Goal: Transaction & Acquisition: Purchase product/service

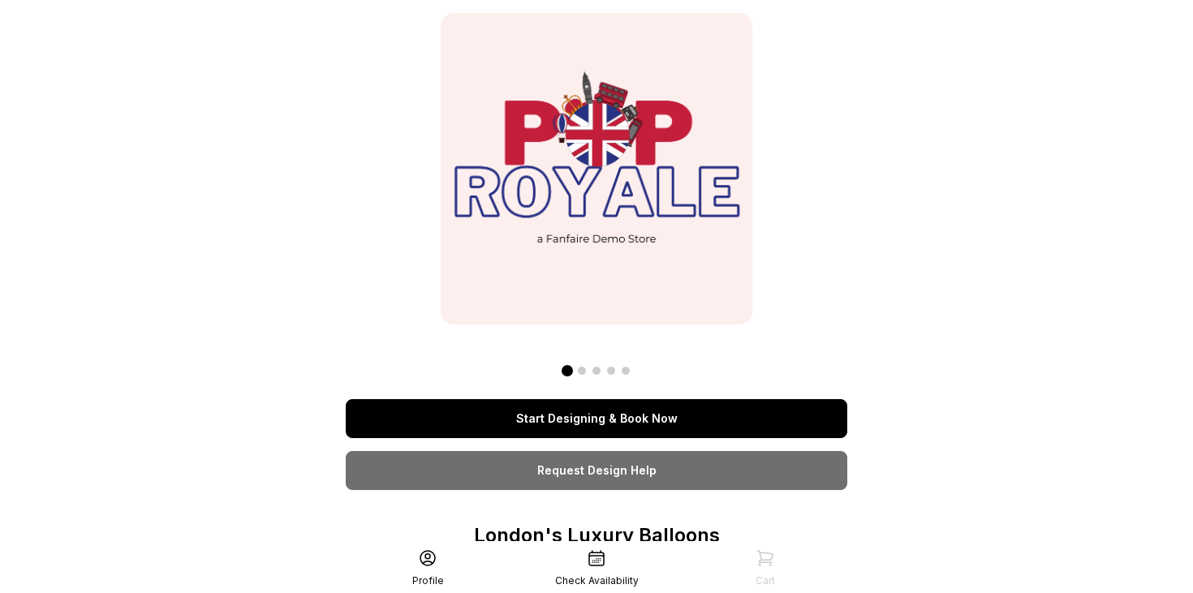
click at [584, 428] on link "Start Designing & Book Now" at bounding box center [597, 418] width 502 height 39
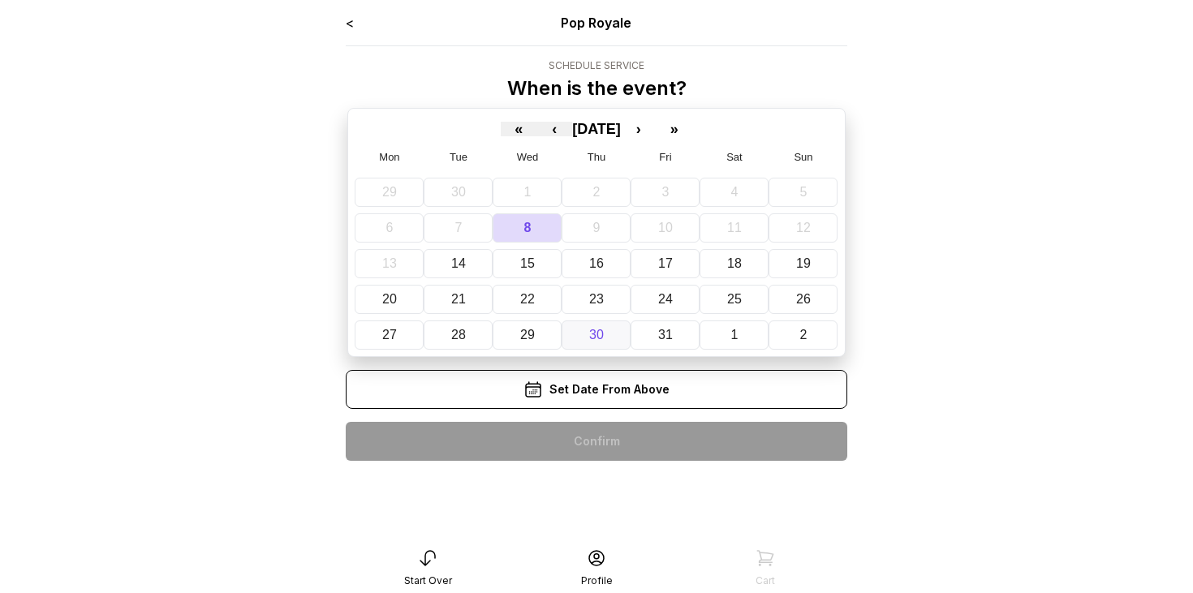
click at [617, 342] on button "30" at bounding box center [596, 335] width 69 height 29
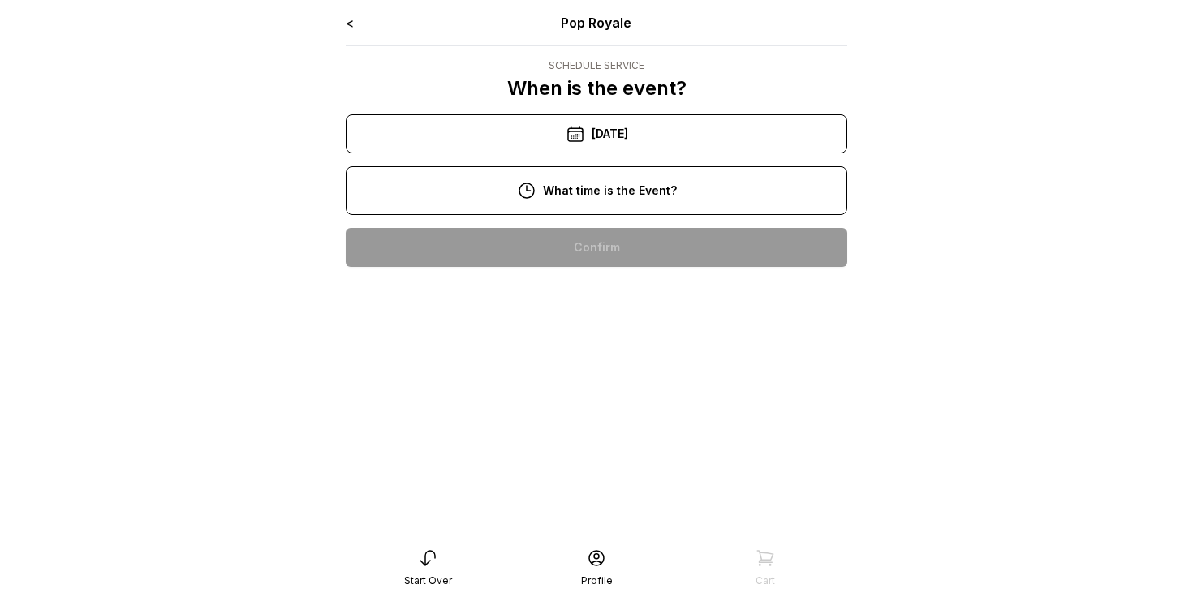
click at [614, 251] on div "10:00 am" at bounding box center [597, 247] width 476 height 39
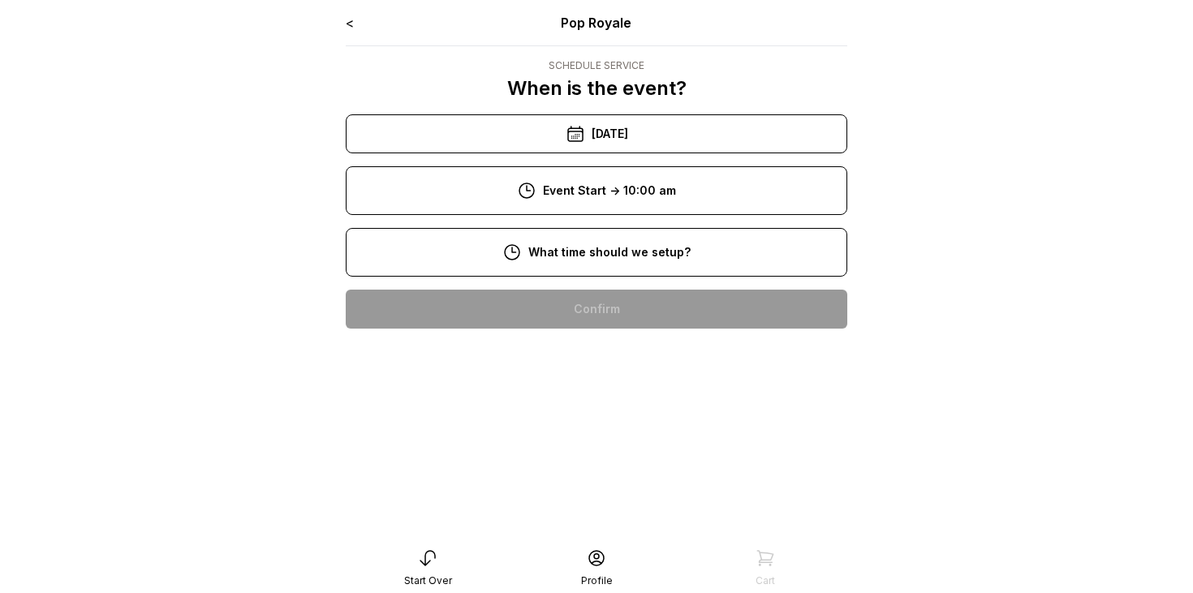
click at [616, 300] on div "8:00 am" at bounding box center [597, 309] width 476 height 39
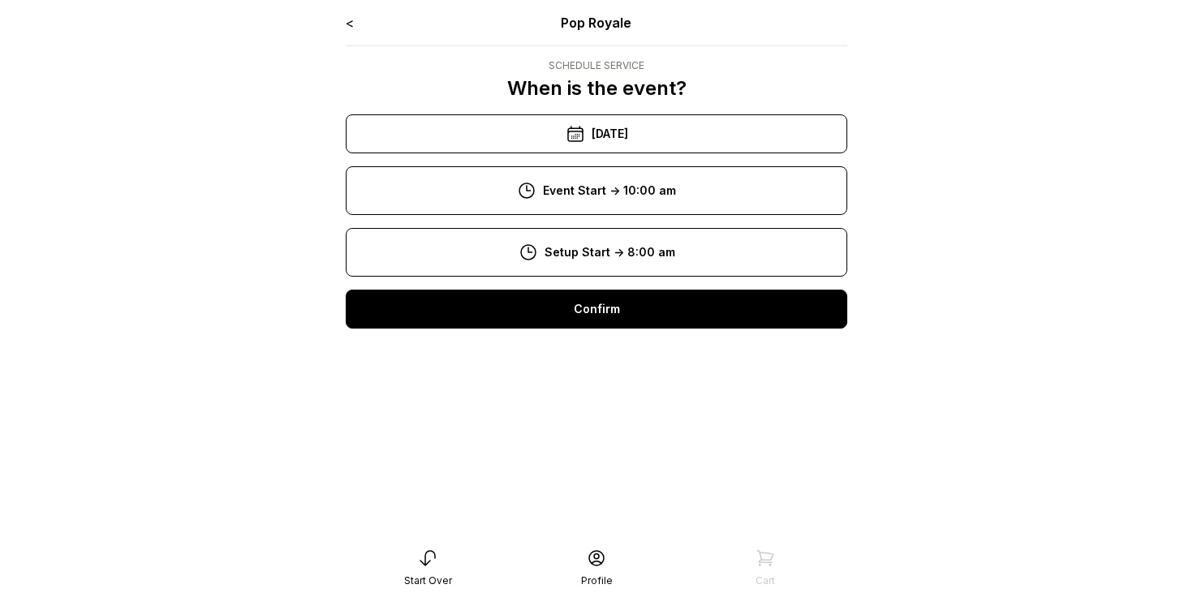
click at [614, 309] on div "Confirm" at bounding box center [597, 309] width 502 height 39
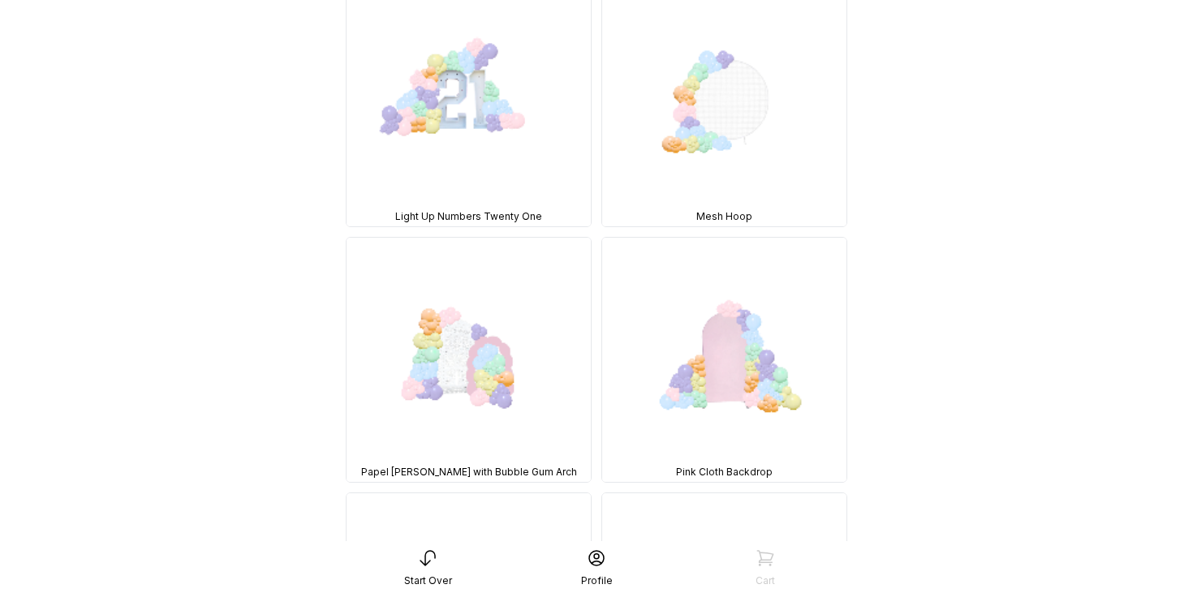
scroll to position [976, 0]
click at [459, 70] on img at bounding box center [469, 103] width 244 height 244
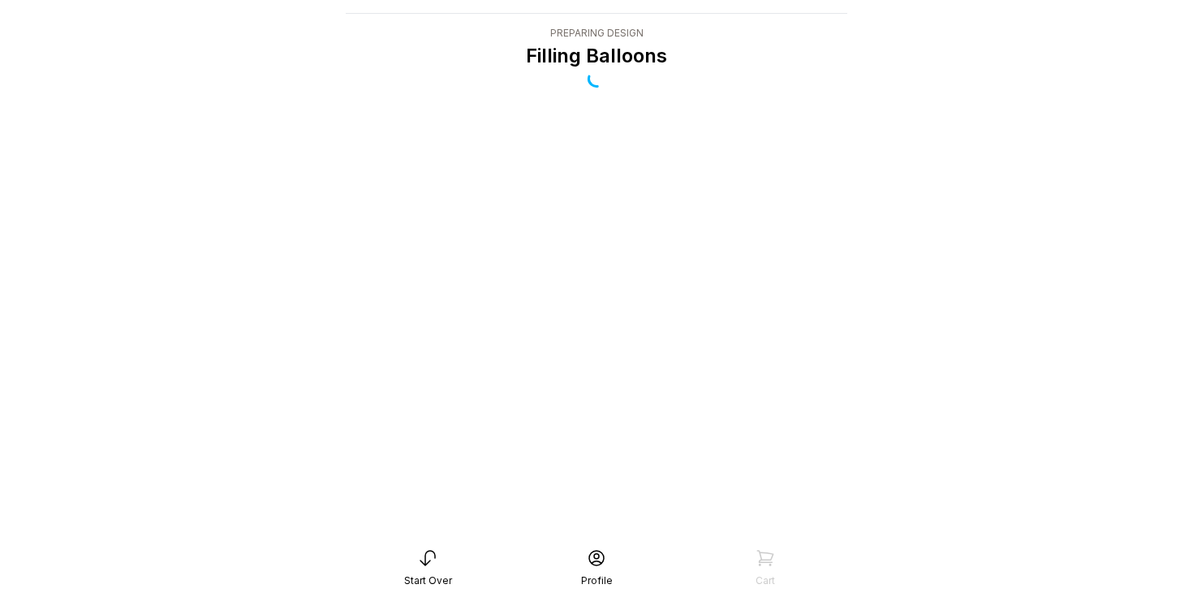
scroll to position [32, 0]
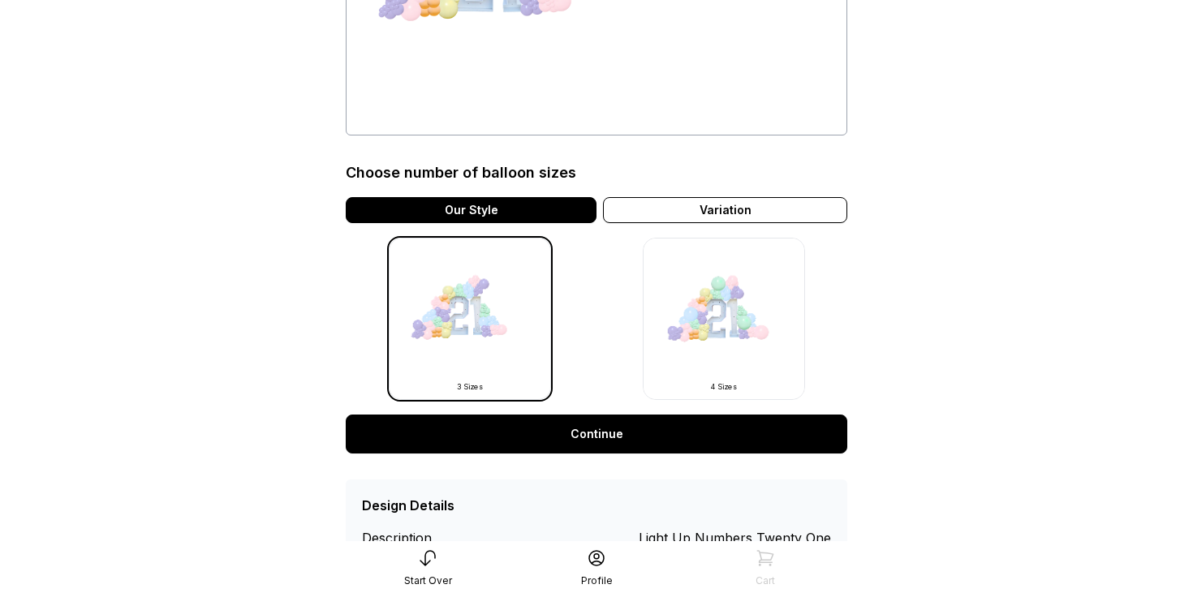
scroll to position [368, 0]
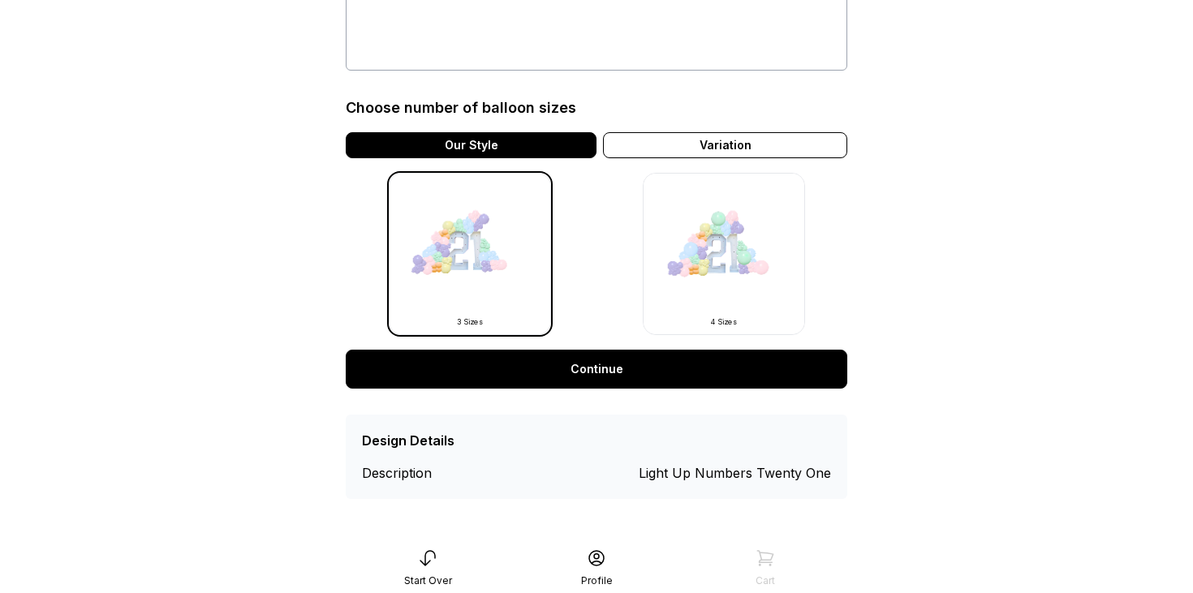
click at [590, 373] on link "Continue" at bounding box center [597, 369] width 502 height 39
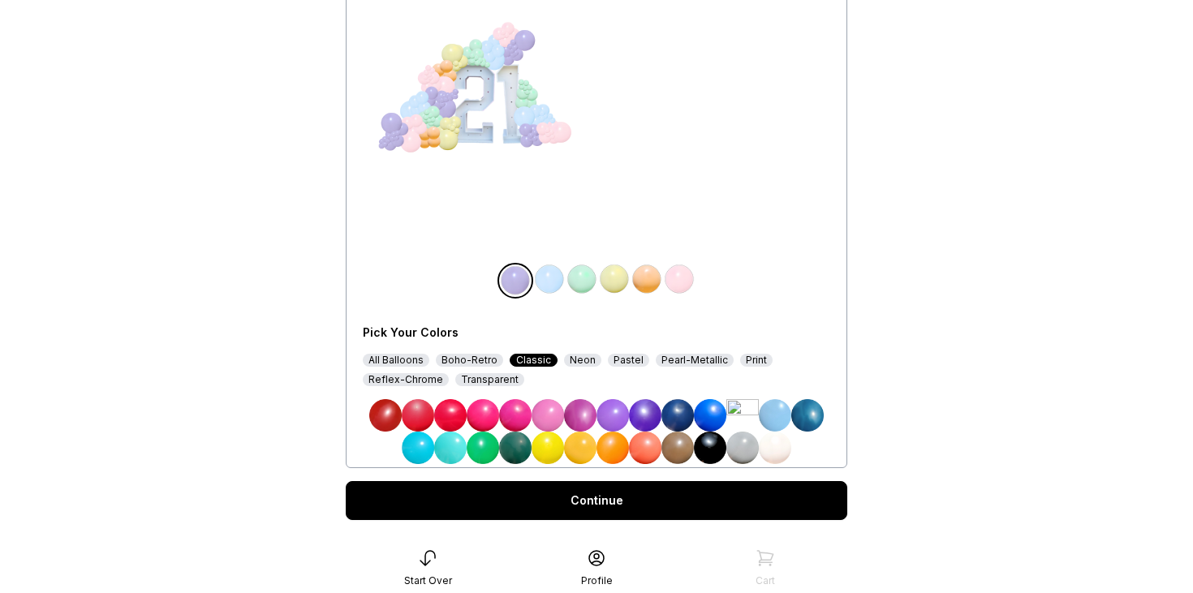
scroll to position [206, 0]
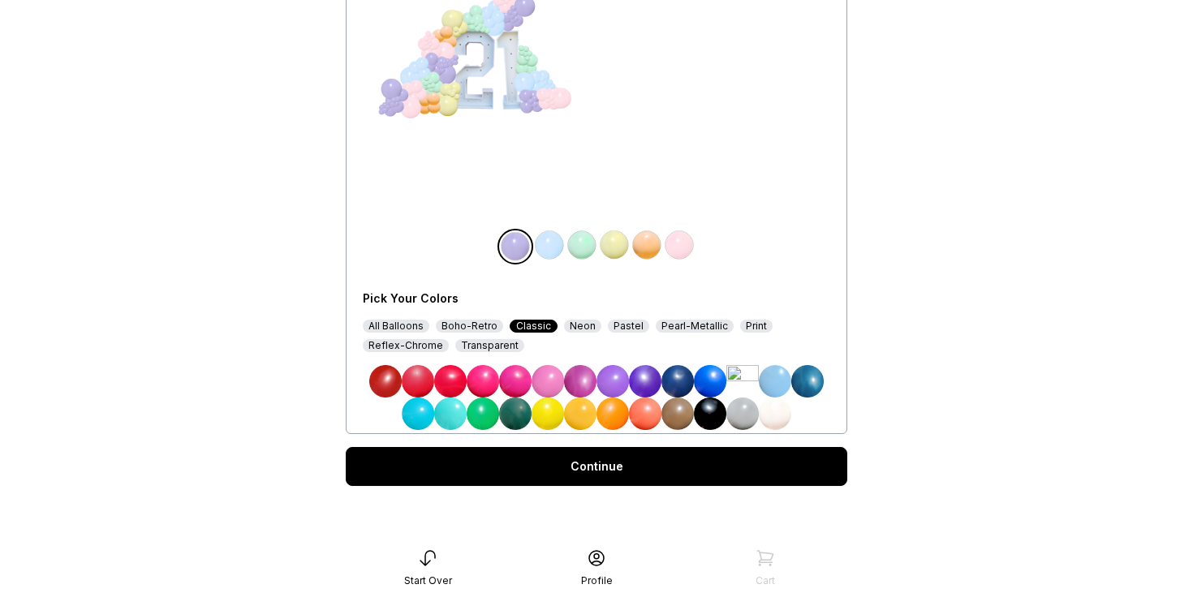
click at [392, 326] on div "All Balloons" at bounding box center [396, 326] width 67 height 13
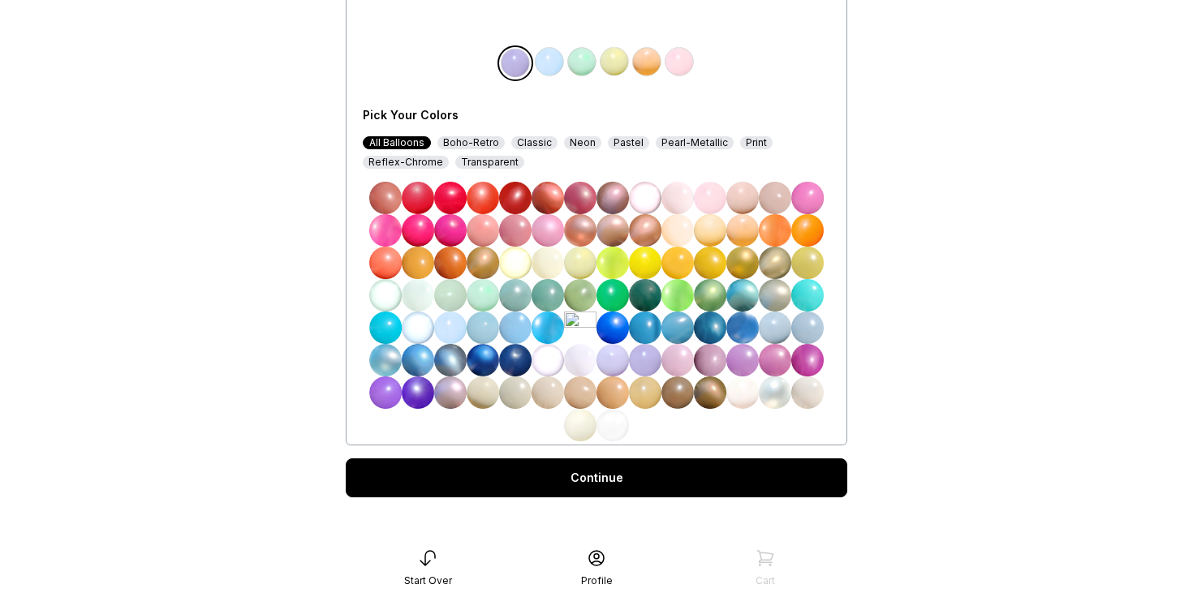
scroll to position [399, 0]
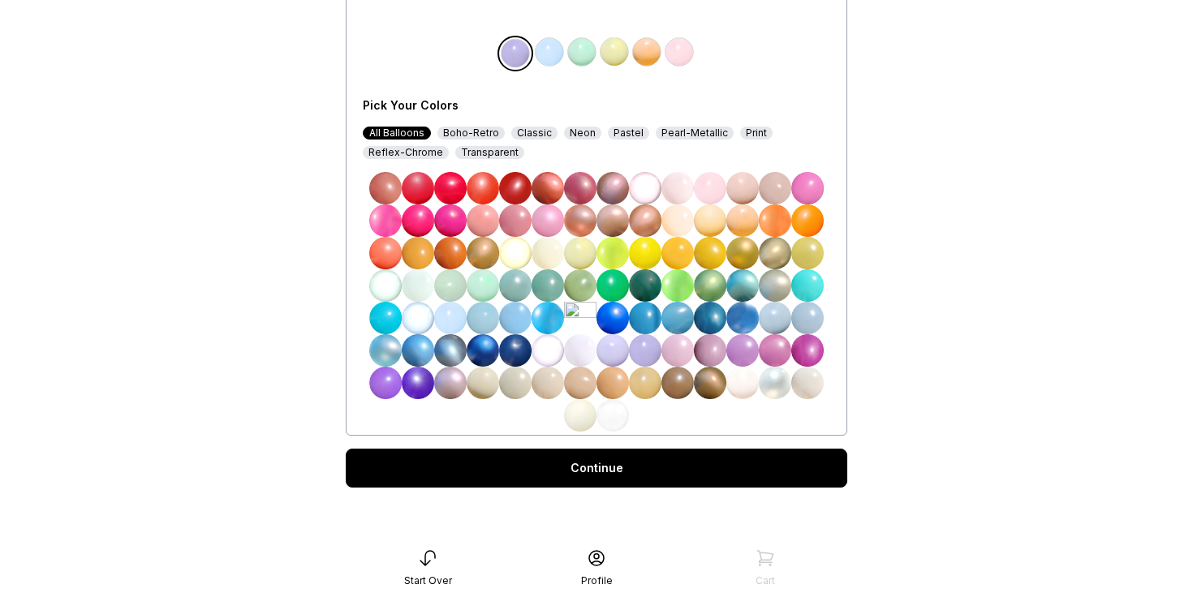
click at [584, 472] on link "Continue" at bounding box center [597, 468] width 502 height 39
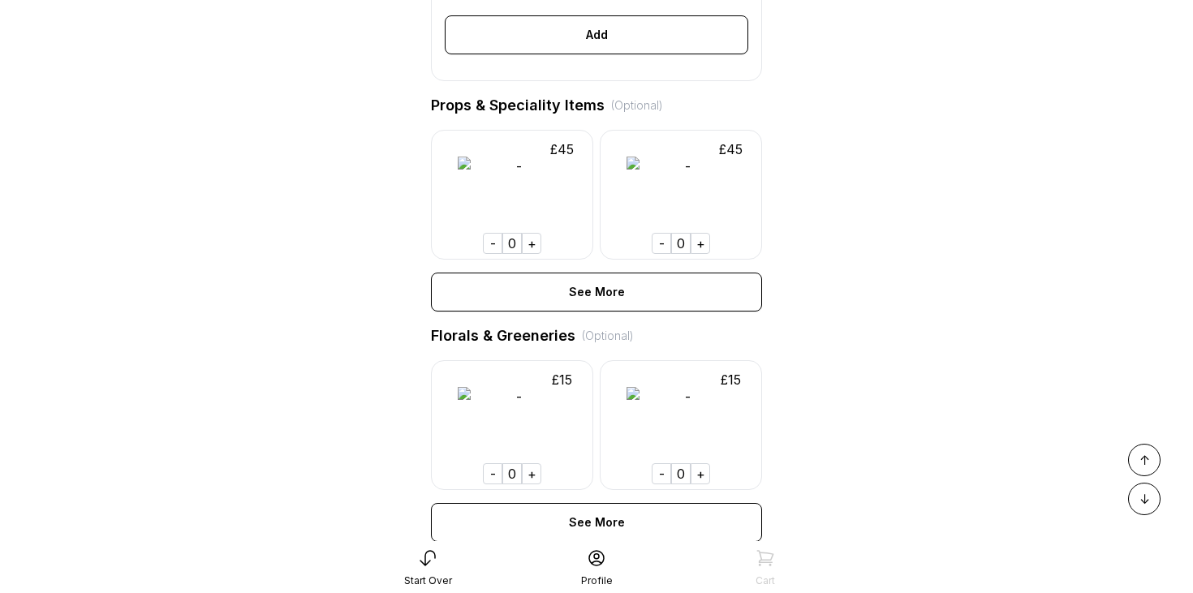
scroll to position [756, 0]
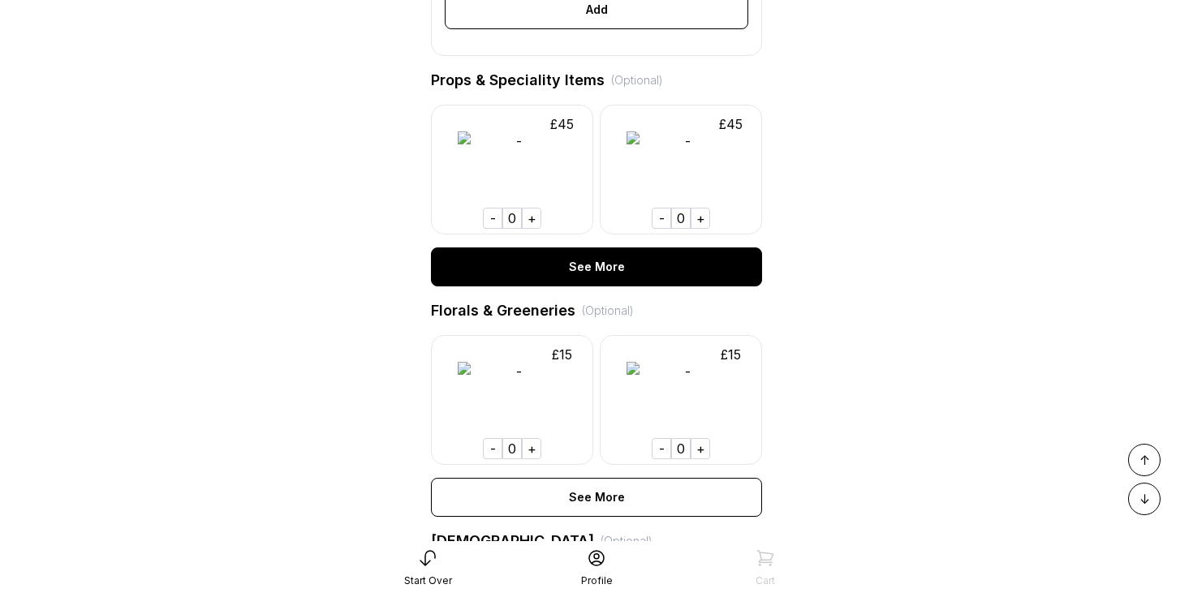
click at [578, 274] on div "See More" at bounding box center [596, 267] width 331 height 39
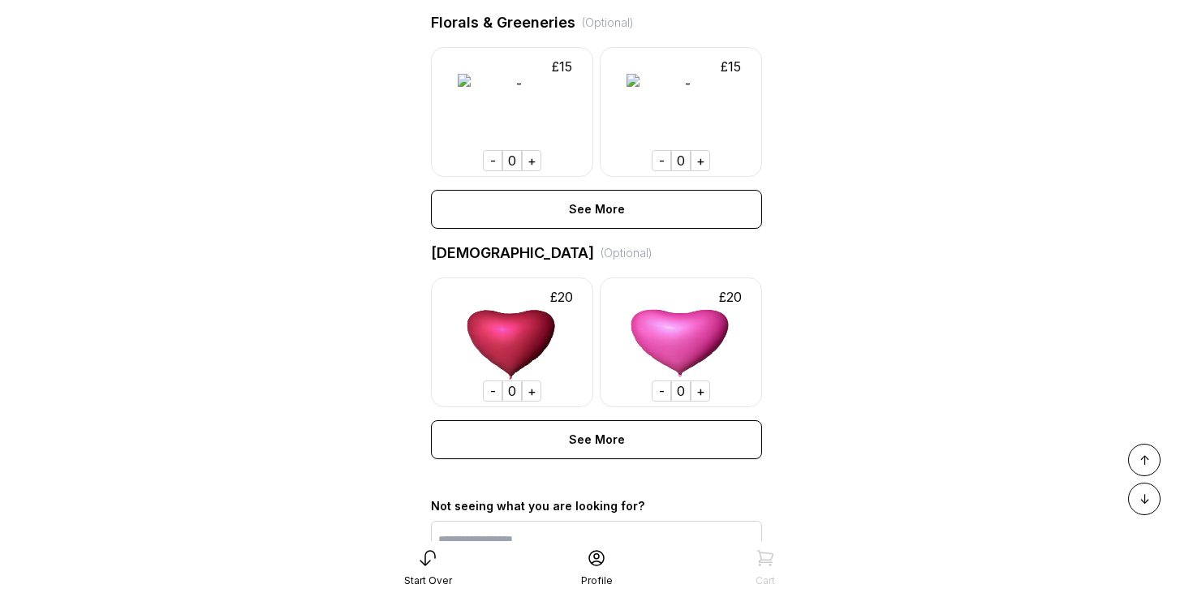
scroll to position [4566, 0]
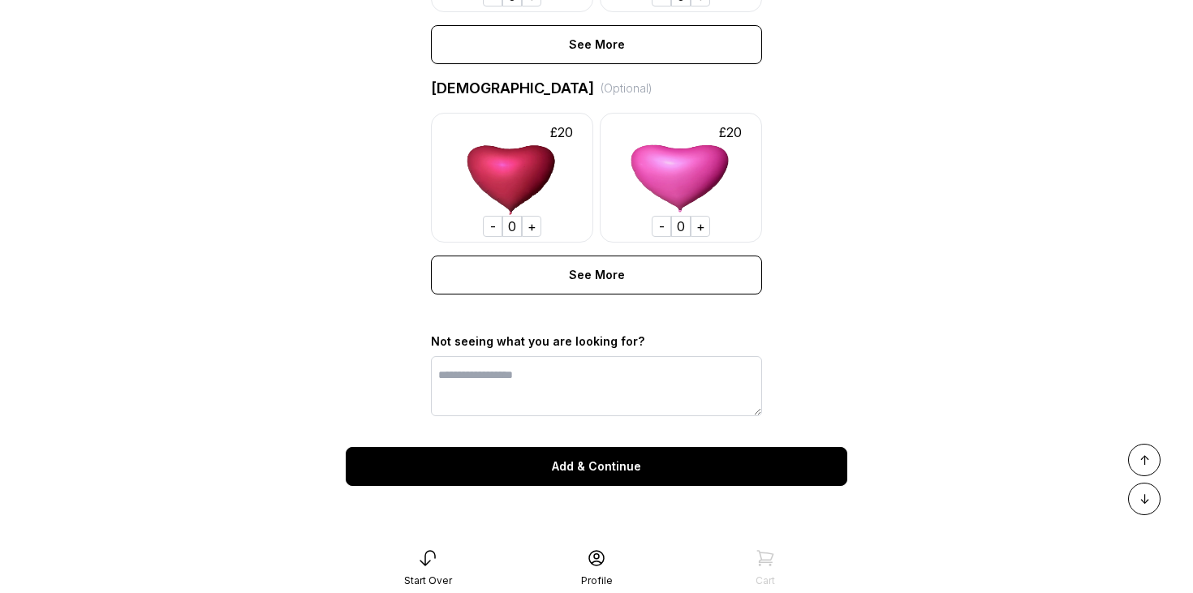
click at [605, 476] on div "Add & Continue" at bounding box center [597, 466] width 502 height 39
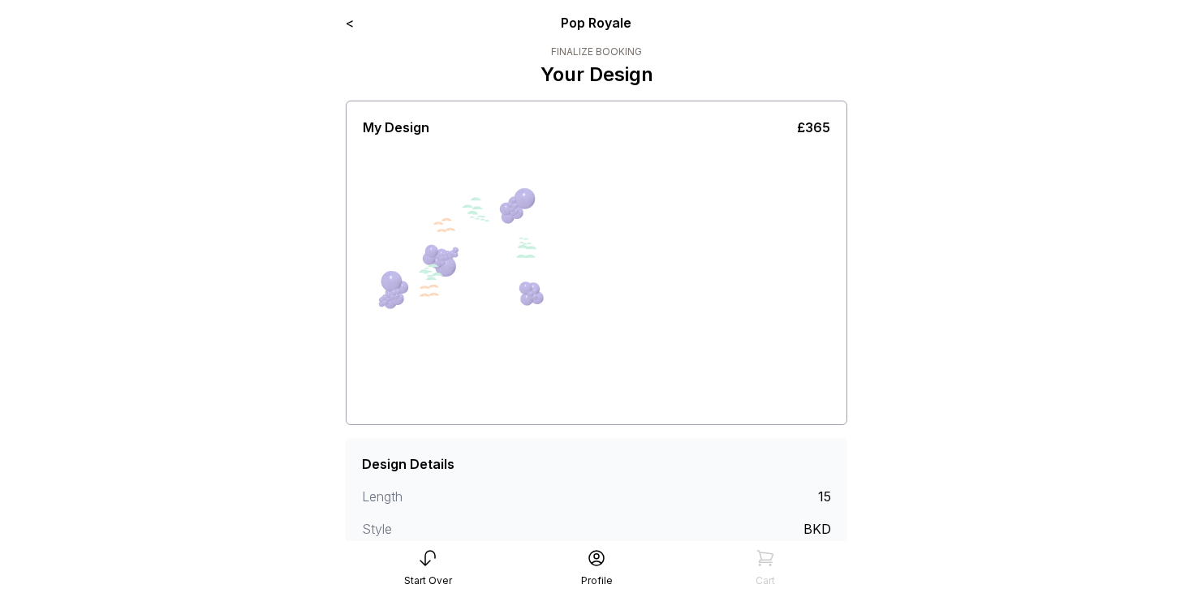
scroll to position [238, 0]
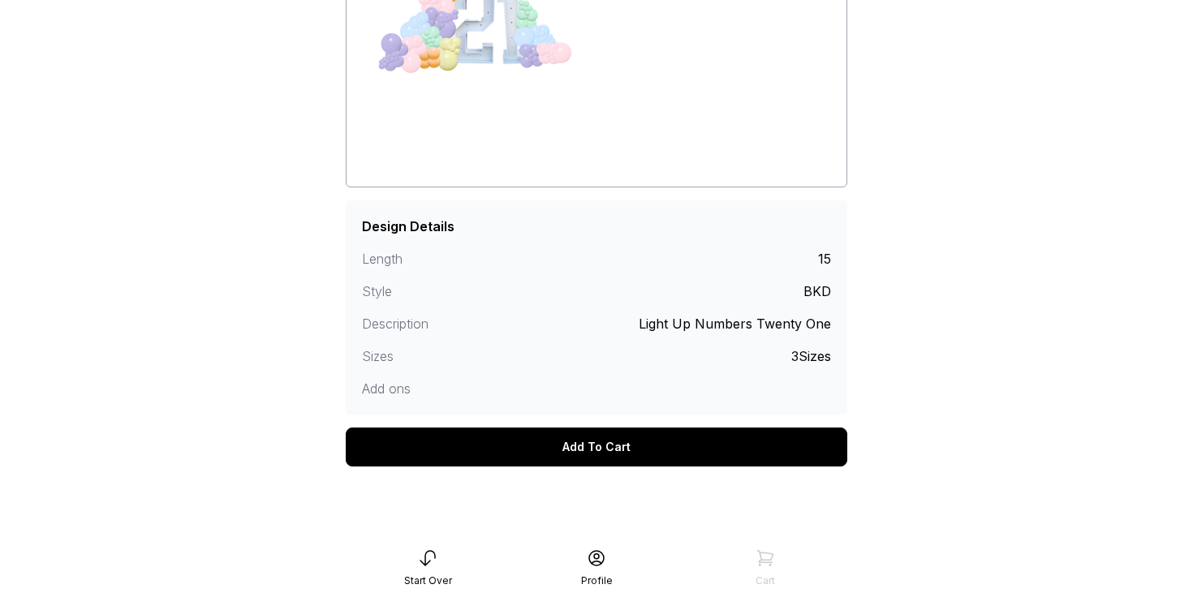
click at [611, 446] on div "Add To Cart" at bounding box center [597, 447] width 502 height 39
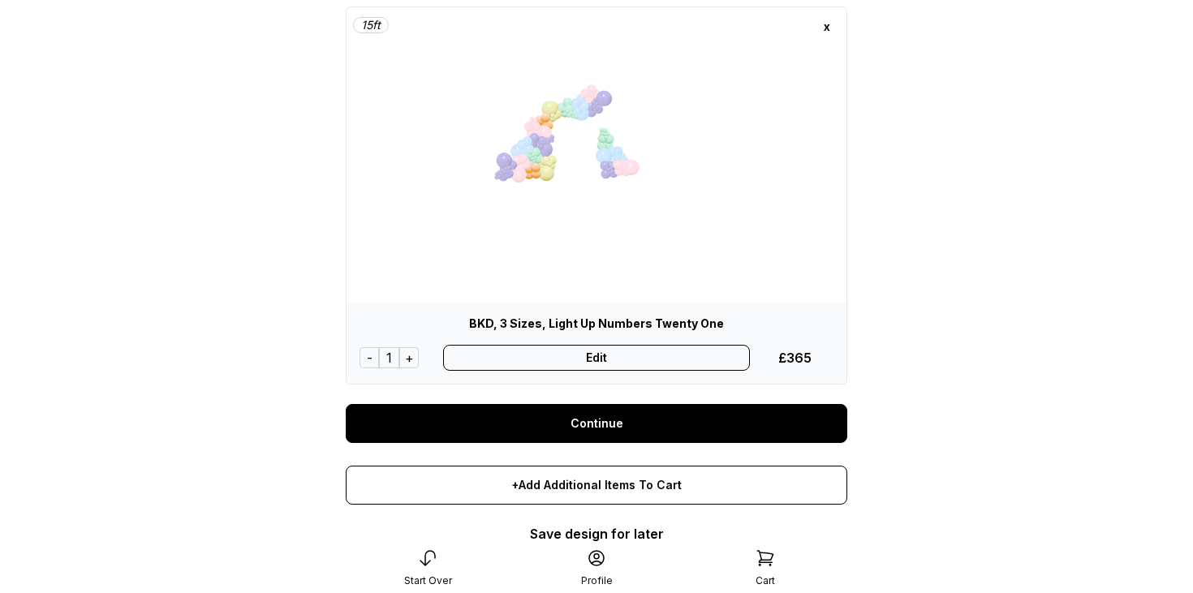
scroll to position [214, 0]
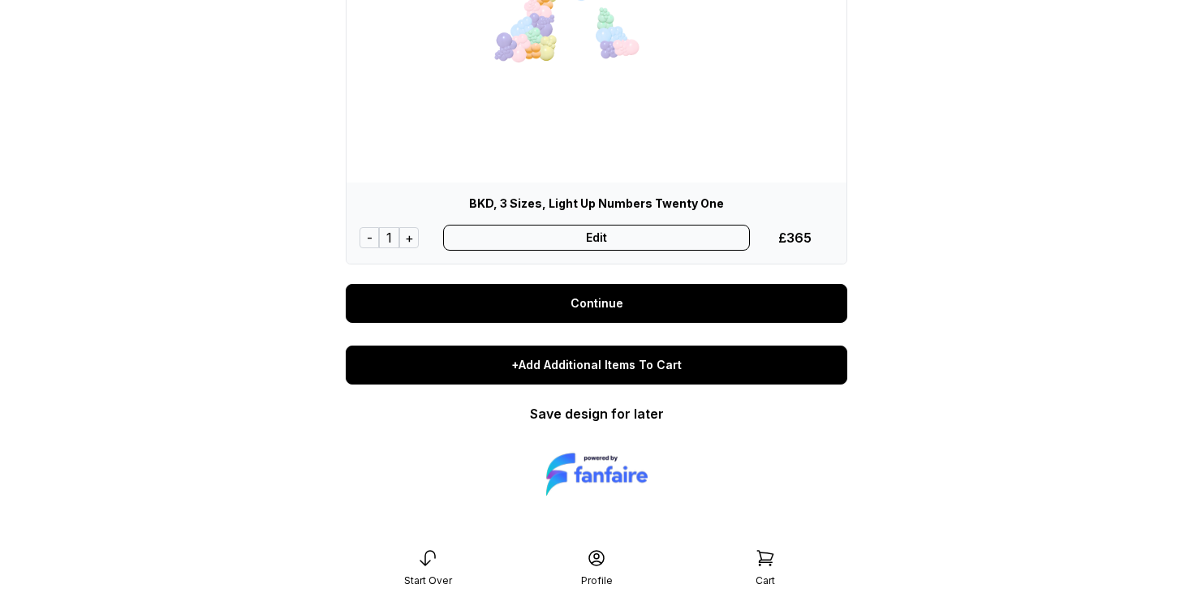
click at [619, 360] on div "+Add Additional Items To Cart" at bounding box center [597, 365] width 502 height 39
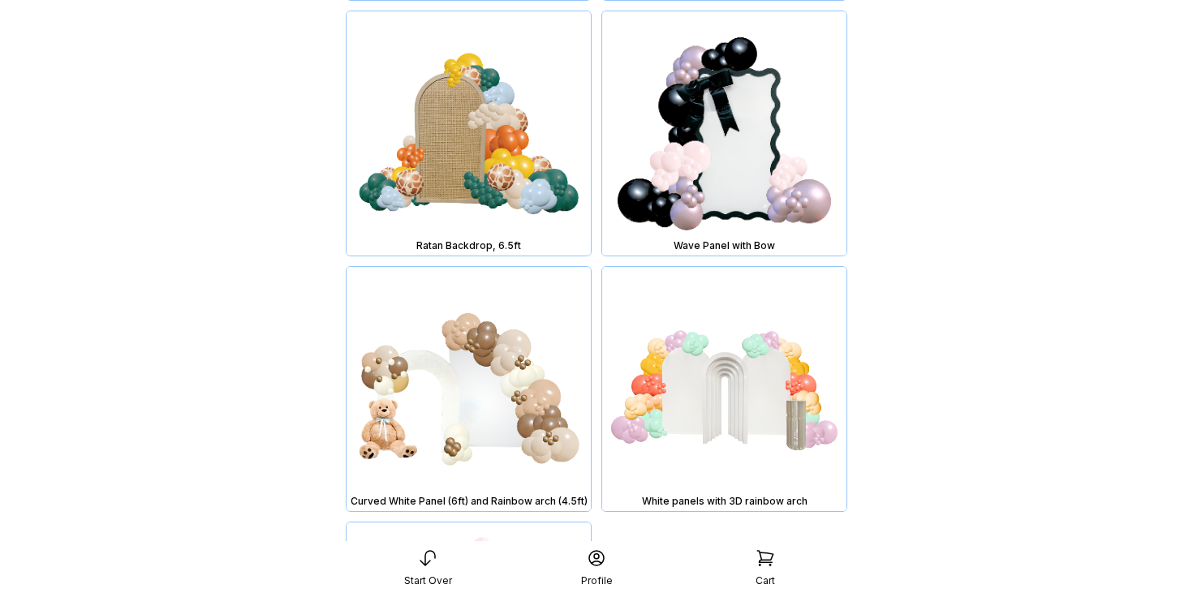
scroll to position [3551, 0]
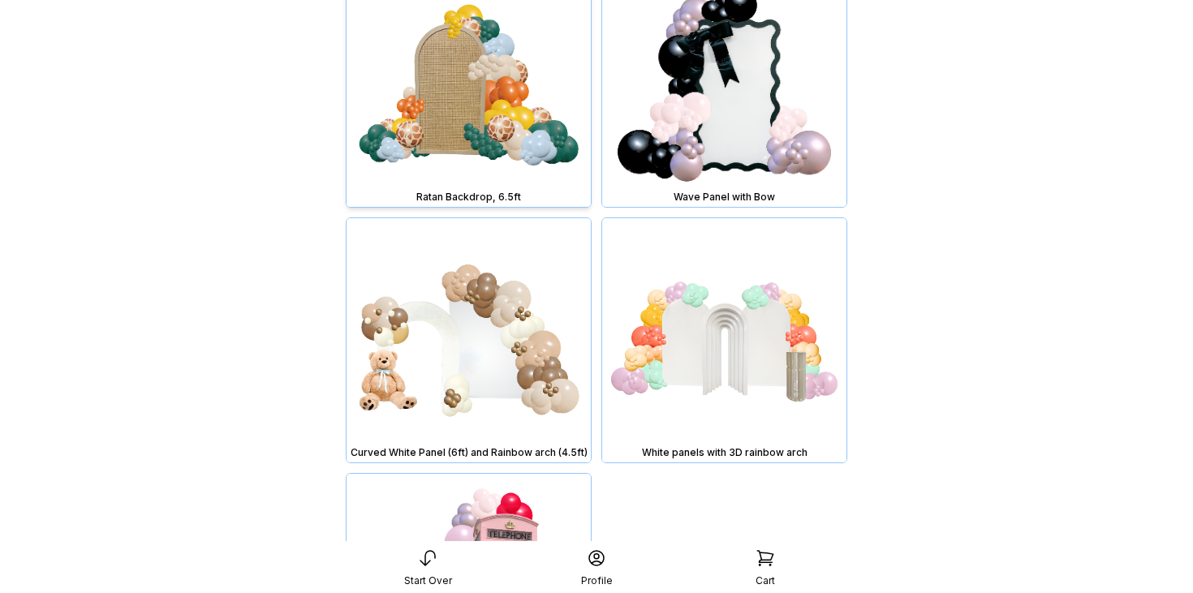
click at [478, 114] on img at bounding box center [469, 85] width 244 height 244
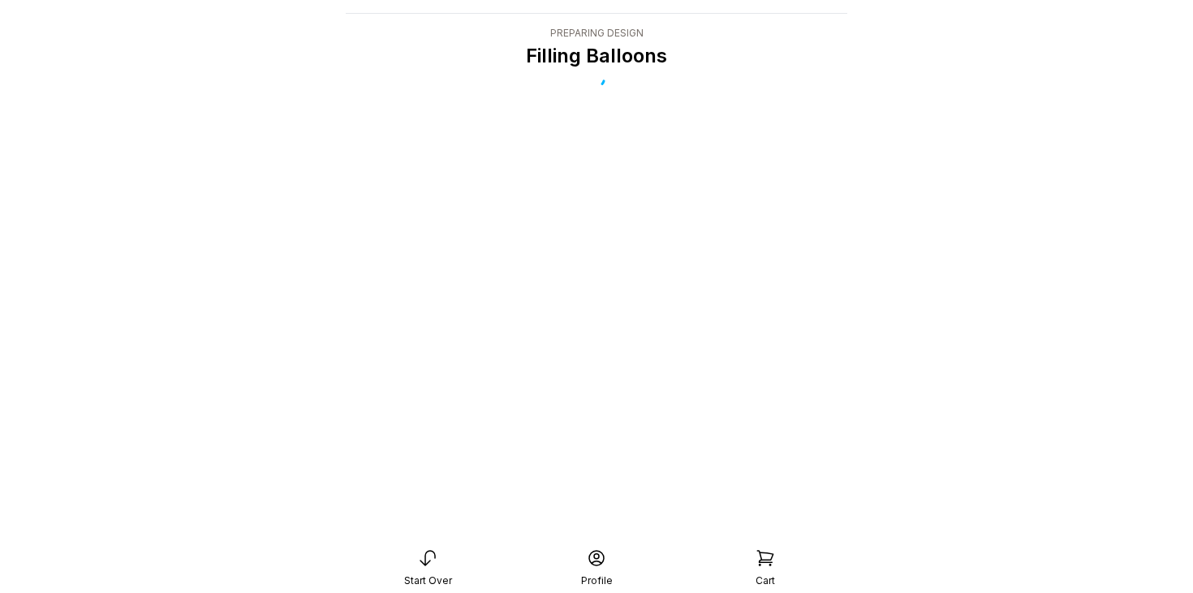
scroll to position [32, 0]
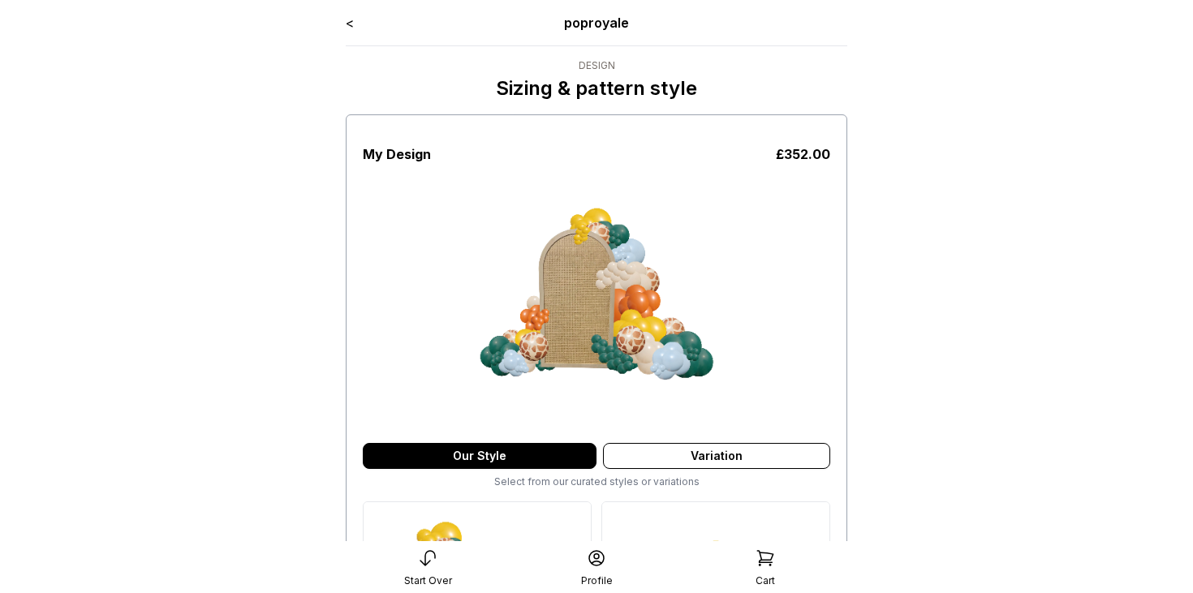
click at [354, 23] on link "<" at bounding box center [350, 23] width 8 height 16
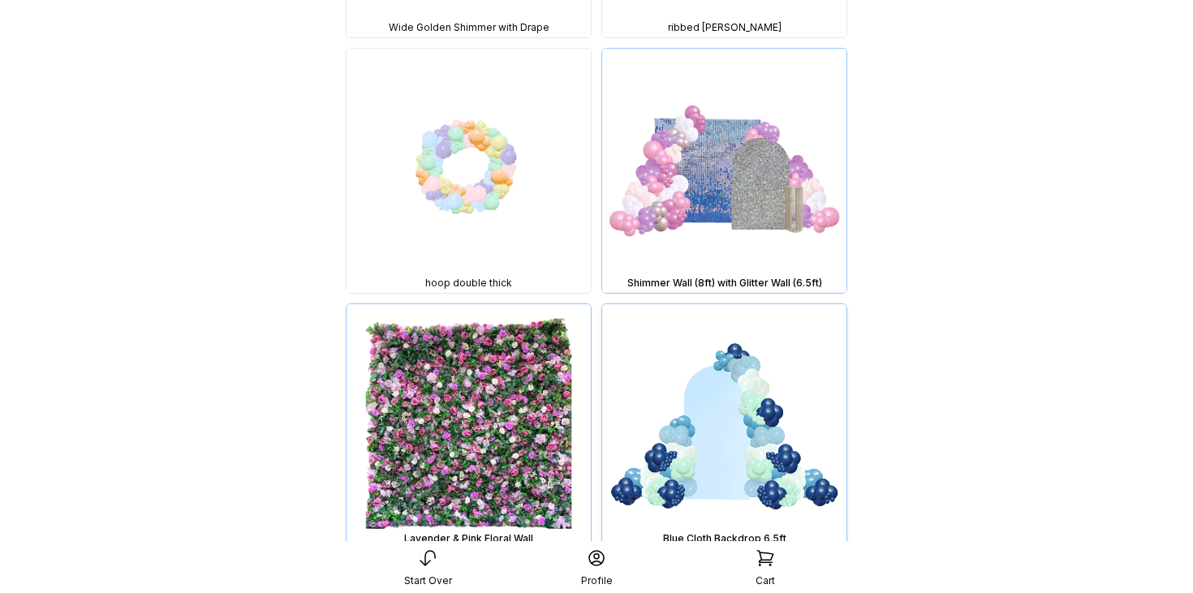
scroll to position [2941, 0]
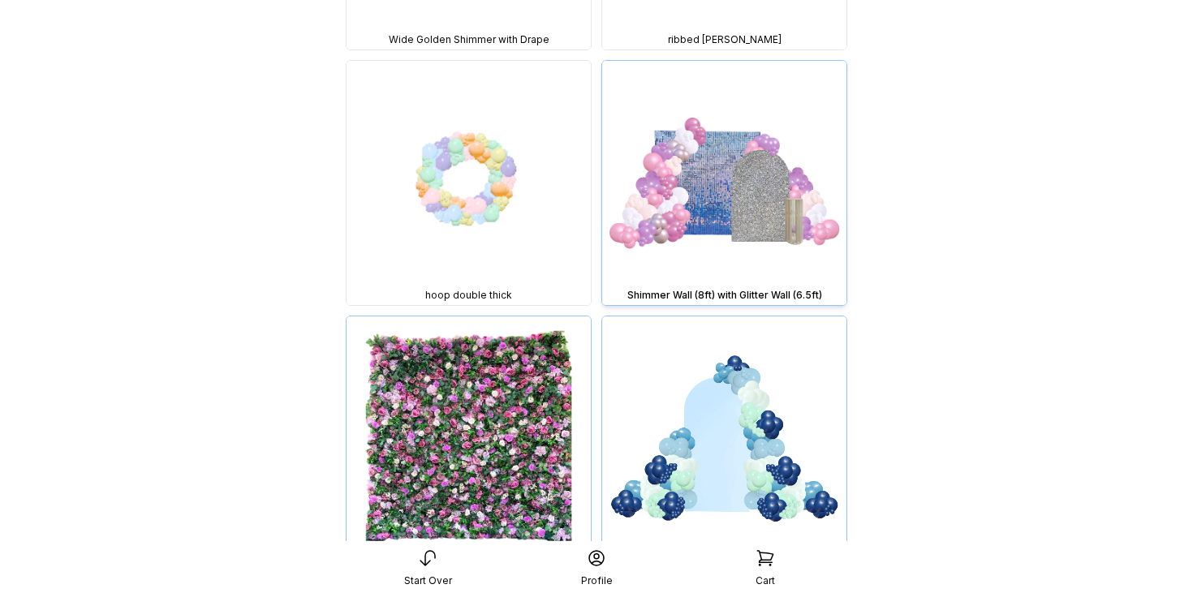
click at [734, 195] on img at bounding box center [724, 183] width 244 height 244
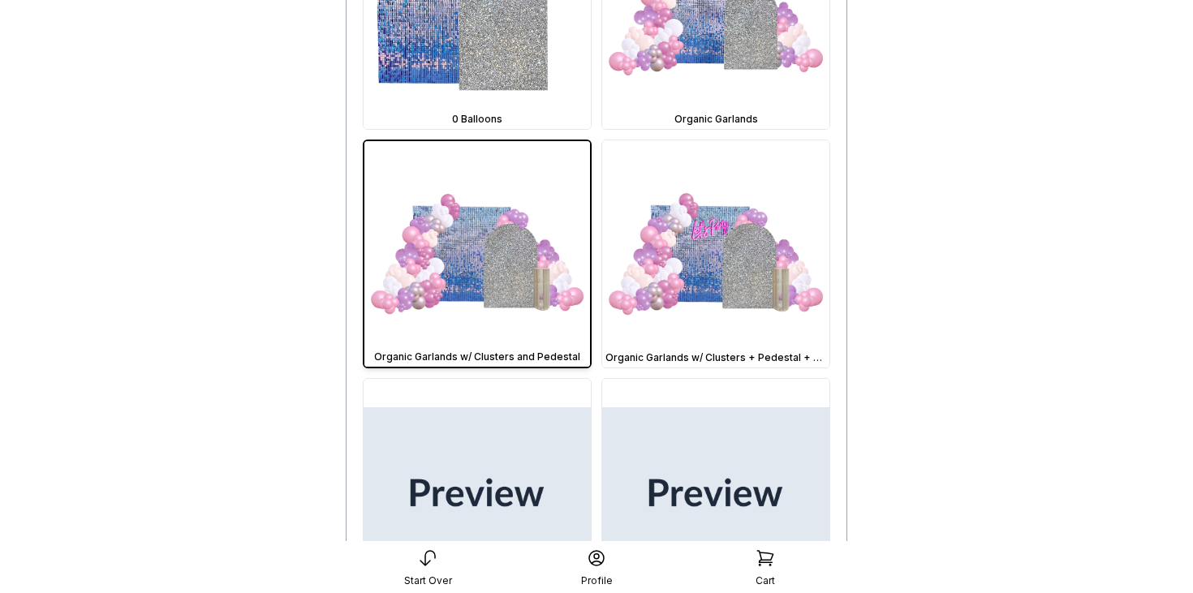
scroll to position [584, 0]
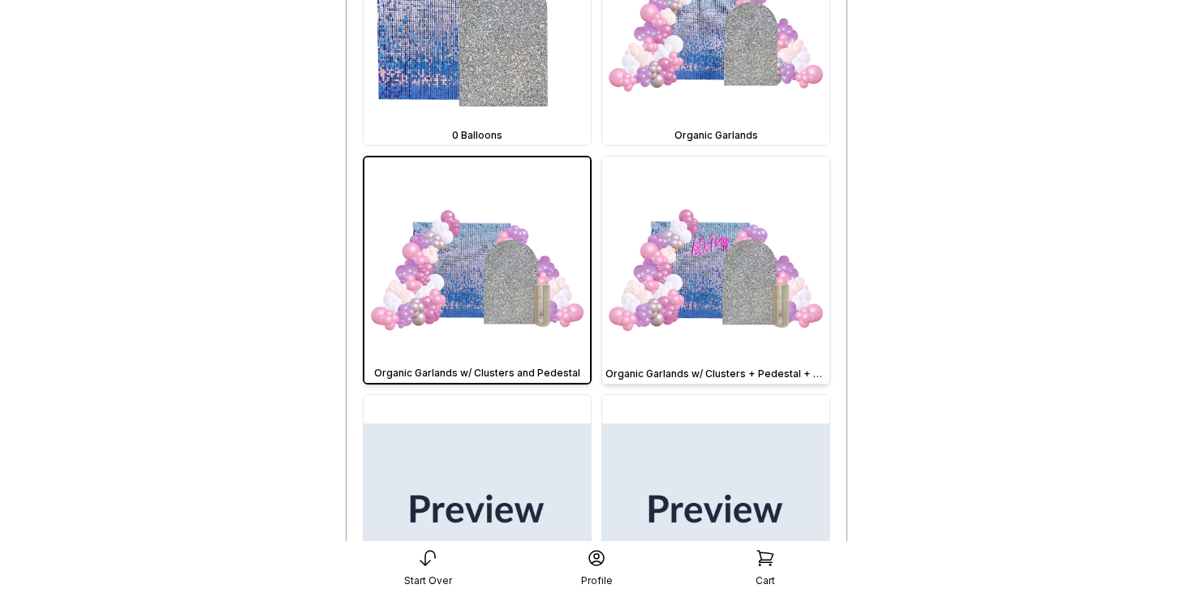
click at [666, 319] on img at bounding box center [715, 270] width 227 height 227
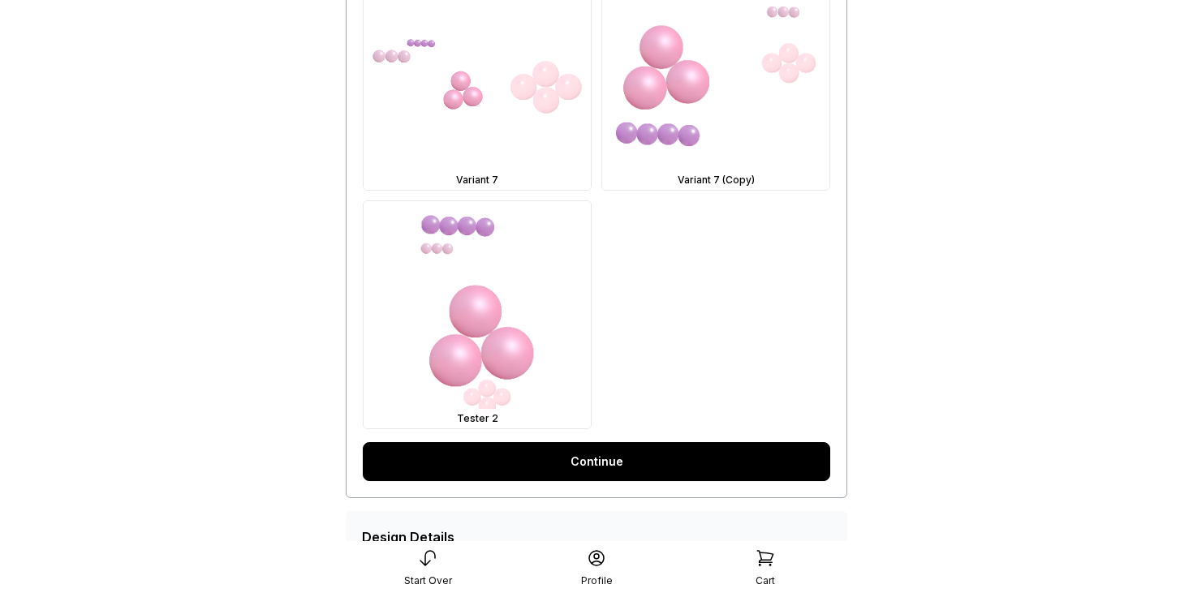
scroll to position [1340, 0]
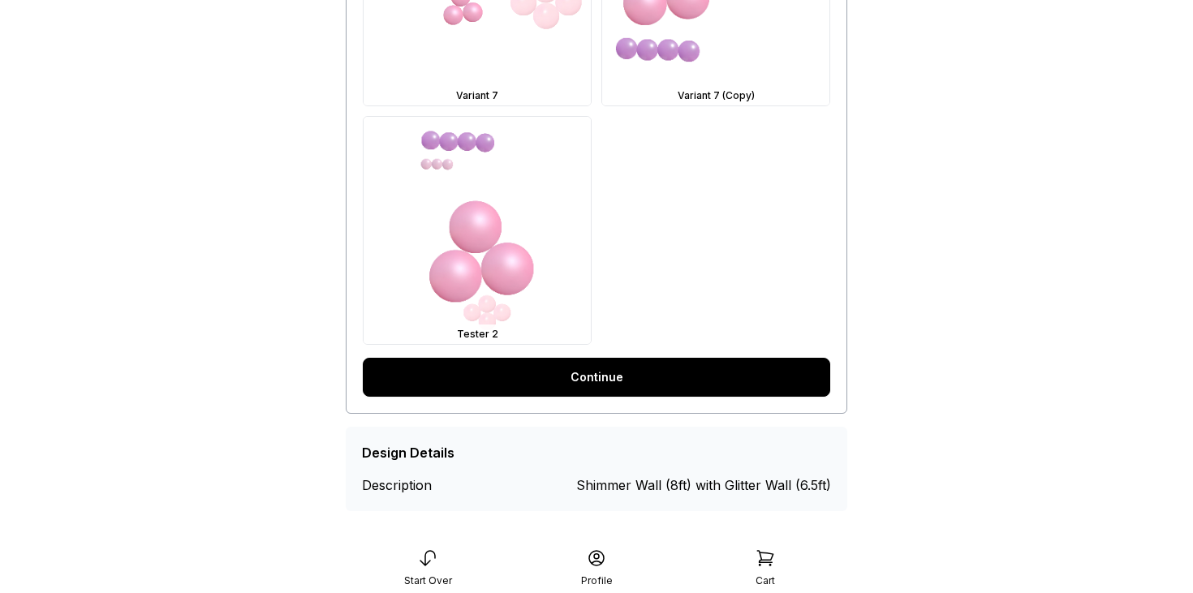
click at [630, 375] on link "Continue" at bounding box center [597, 377] width 468 height 39
